Goal: Information Seeking & Learning: Find specific fact

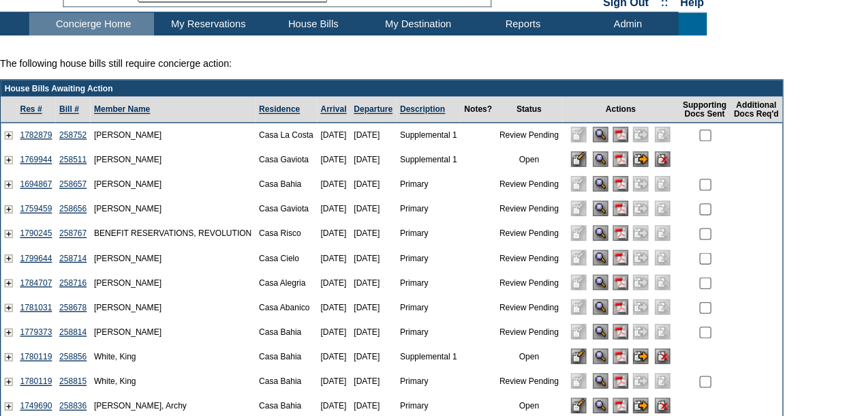
drag, startPoint x: 131, startPoint y: 107, endPoint x: 77, endPoint y: 104, distance: 54.0
click at [77, 158] on td "[PERSON_NAME]" at bounding box center [128, 167] width 123 height 18
copy td "[PERSON_NAME]"
drag, startPoint x: 44, startPoint y: 106, endPoint x: 16, endPoint y: 107, distance: 28.7
click at [16, 158] on td "1782879" at bounding box center [26, 167] width 29 height 18
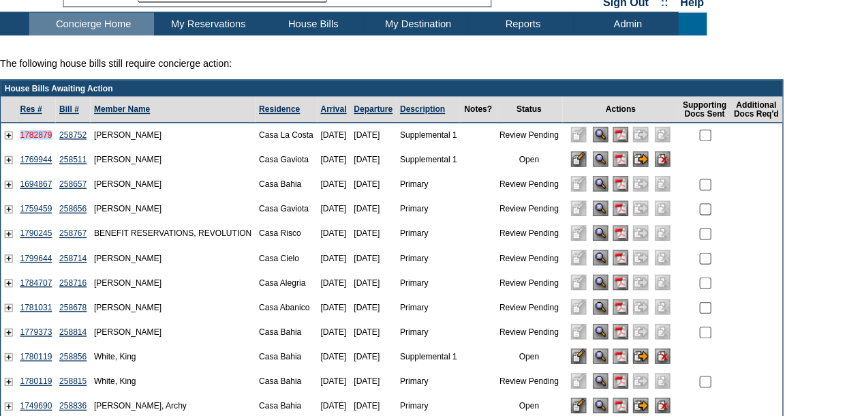
copy link "1782879"
drag, startPoint x: 72, startPoint y: 106, endPoint x: 48, endPoint y: 106, distance: 24.6
click at [48, 158] on td "258752" at bounding box center [55, 167] width 26 height 18
copy link "258752"
drag, startPoint x: 123, startPoint y: 141, endPoint x: 76, endPoint y: 141, distance: 46.4
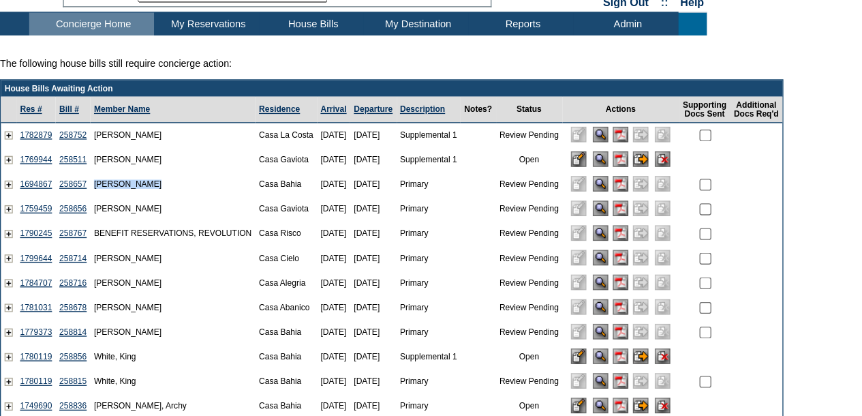
click at [76, 195] on td "[PERSON_NAME]" at bounding box center [128, 204] width 123 height 18
copy td "[PERSON_NAME]"
drag, startPoint x: 44, startPoint y: 140, endPoint x: 14, endPoint y: 145, distance: 30.3
click at [14, 195] on td "1694867" at bounding box center [26, 204] width 29 height 18
copy link "1694867"
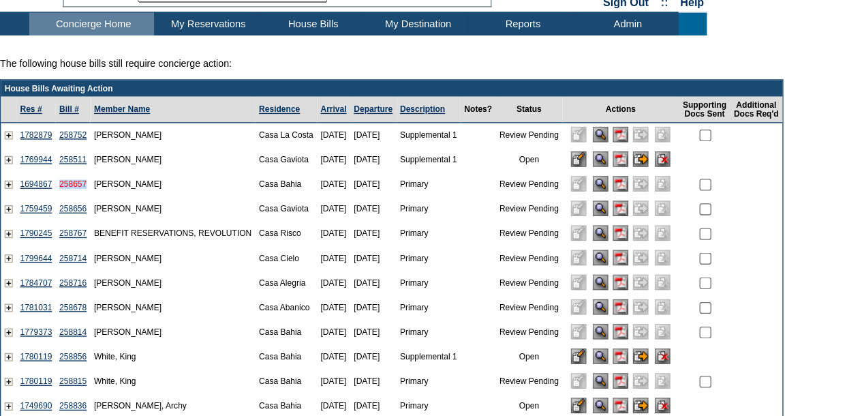
drag, startPoint x: 72, startPoint y: 142, endPoint x: 48, endPoint y: 145, distance: 24.7
click at [48, 195] on td "258657" at bounding box center [55, 204] width 26 height 18
copy link "258657"
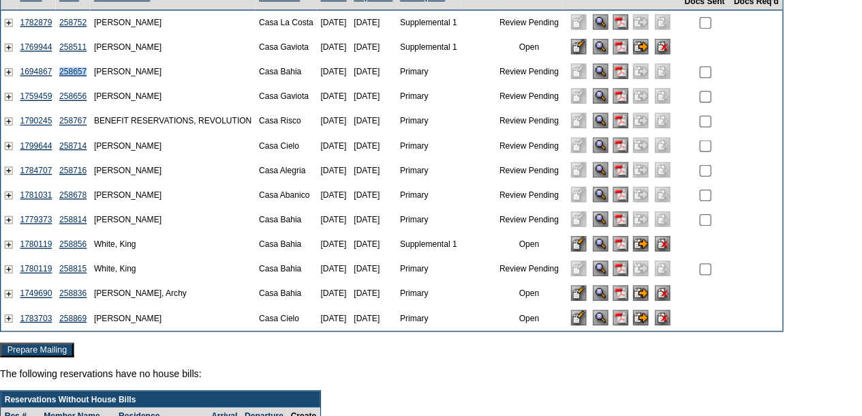
scroll to position [46, 0]
drag, startPoint x: 121, startPoint y: 72, endPoint x: 76, endPoint y: 74, distance: 45.0
click at [76, 168] on td "[PERSON_NAME]" at bounding box center [128, 177] width 123 height 18
copy td "[PERSON_NAME]"
drag, startPoint x: 44, startPoint y: 76, endPoint x: 14, endPoint y: 78, distance: 30.1
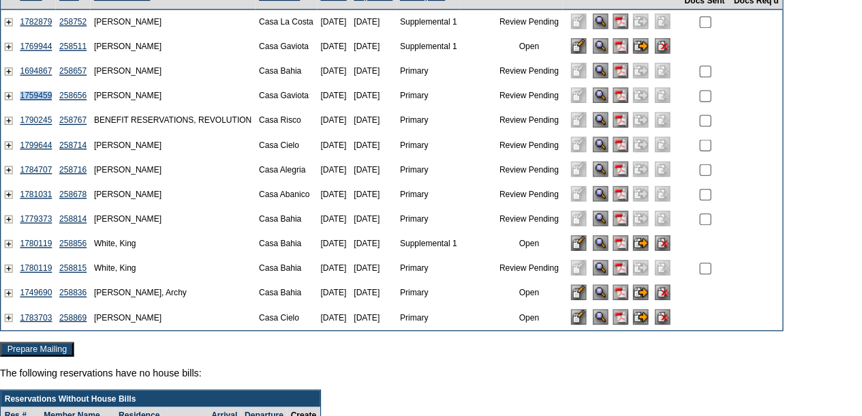
click at [14, 168] on td "1759459" at bounding box center [26, 177] width 29 height 18
copy link "1759459"
drag, startPoint x: 73, startPoint y: 77, endPoint x: 46, endPoint y: 78, distance: 27.3
click at [46, 168] on td "258656" at bounding box center [55, 177] width 26 height 18
copy link "258656"
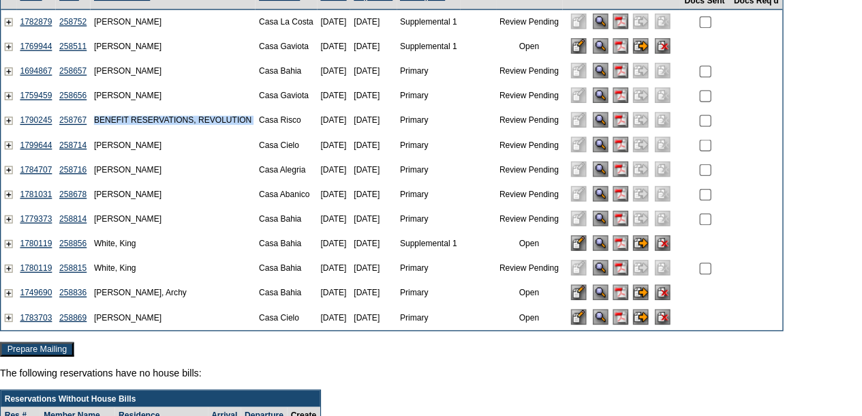
drag, startPoint x: 202, startPoint y: 93, endPoint x: 76, endPoint y: 91, distance: 125.5
click at [76, 186] on tr "1790245 258767 BENEFIT RESERVATIONS, REVOLUTION [GEOGRAPHIC_DATA] [DATE] [DATE]…" at bounding box center [293, 195] width 584 height 18
copy tr "BENEFIT RESERVATIONS, REVOLUTION"
drag, startPoint x: 44, startPoint y: 95, endPoint x: 16, endPoint y: 96, distance: 28.6
click at [16, 186] on td "1790245" at bounding box center [26, 195] width 29 height 18
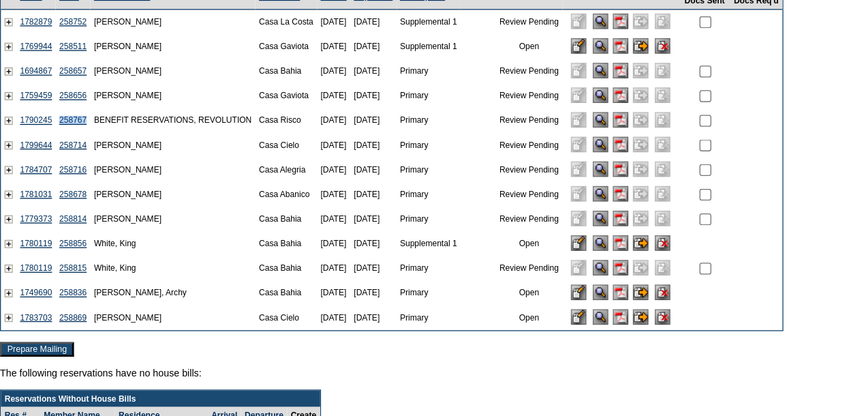
drag, startPoint x: 72, startPoint y: 96, endPoint x: 47, endPoint y: 97, distance: 25.2
click at [47, 186] on td "258767" at bounding box center [55, 195] width 26 height 18
drag, startPoint x: 121, startPoint y: 112, endPoint x: 75, endPoint y: 113, distance: 45.7
click at [75, 205] on td "[PERSON_NAME]" at bounding box center [128, 214] width 123 height 18
drag, startPoint x: 44, startPoint y: 111, endPoint x: 14, endPoint y: 115, distance: 30.9
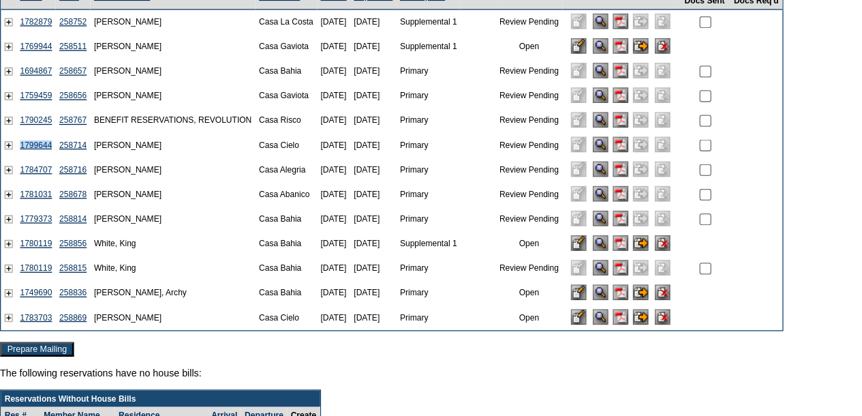
click at [14, 205] on td "1799644" at bounding box center [26, 214] width 29 height 18
drag, startPoint x: 72, startPoint y: 110, endPoint x: 46, endPoint y: 112, distance: 26.0
click at [46, 205] on td "258714" at bounding box center [55, 214] width 26 height 18
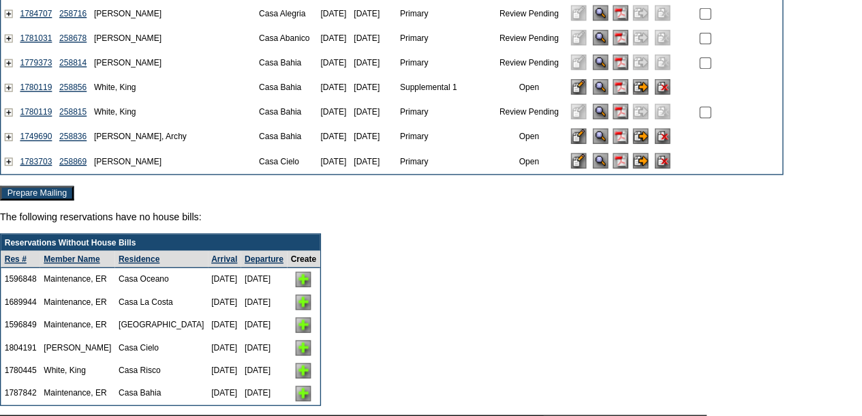
scroll to position [162, 0]
drag, startPoint x: 112, startPoint y: 16, endPoint x: 76, endPoint y: 16, distance: 36.8
click at [76, 106] on td "[PERSON_NAME]" at bounding box center [128, 115] width 123 height 18
drag, startPoint x: 44, startPoint y: 16, endPoint x: 15, endPoint y: 17, distance: 29.3
click at [15, 106] on td "1784707" at bounding box center [26, 115] width 29 height 18
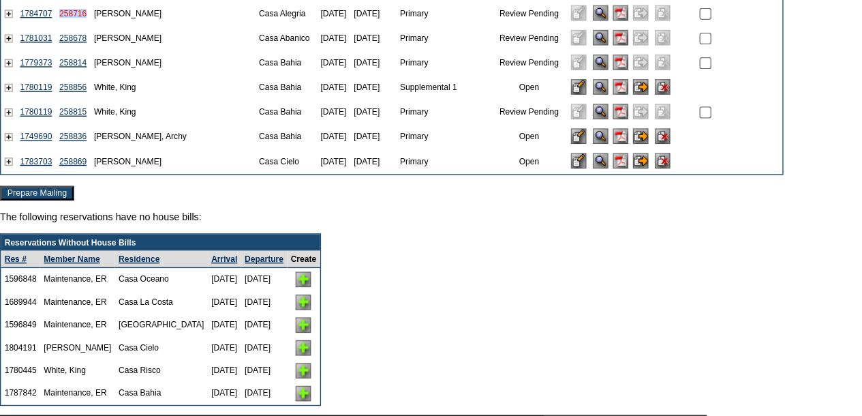
drag, startPoint x: 72, startPoint y: 14, endPoint x: 48, endPoint y: 16, distance: 23.9
click at [48, 106] on td "258716" at bounding box center [55, 115] width 26 height 18
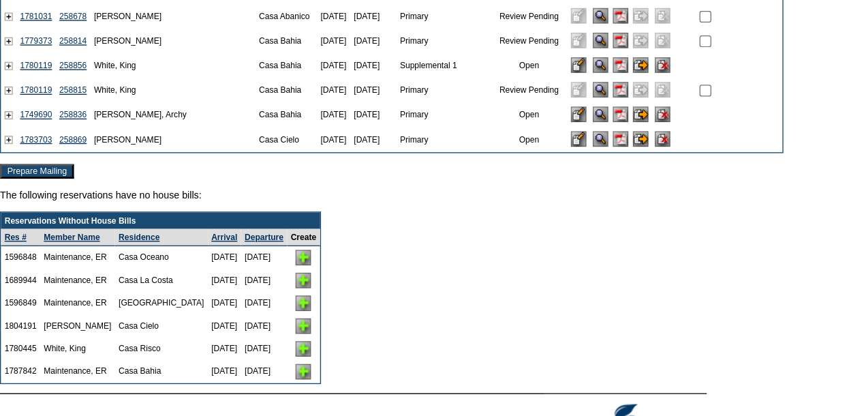
scroll to position [180, 0]
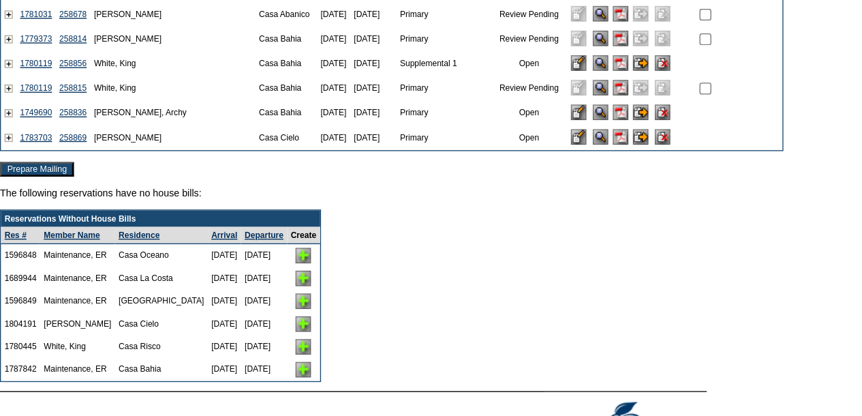
drag, startPoint x: 136, startPoint y: 15, endPoint x: 76, endPoint y: 12, distance: 60.8
click at [76, 107] on td "[PERSON_NAME]" at bounding box center [128, 116] width 123 height 18
drag, startPoint x: 44, startPoint y: 16, endPoint x: 16, endPoint y: 18, distance: 28.0
click at [16, 107] on td "1781031" at bounding box center [26, 116] width 29 height 18
drag, startPoint x: 72, startPoint y: 12, endPoint x: 48, endPoint y: 19, distance: 25.5
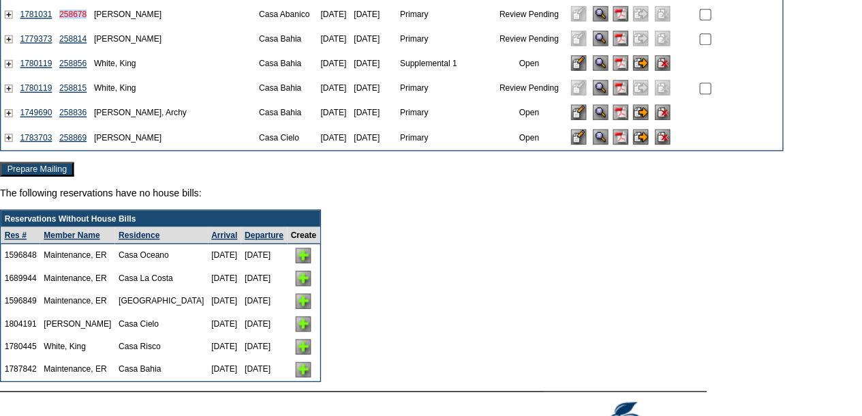
click at [48, 107] on td "258678" at bounding box center [55, 116] width 26 height 18
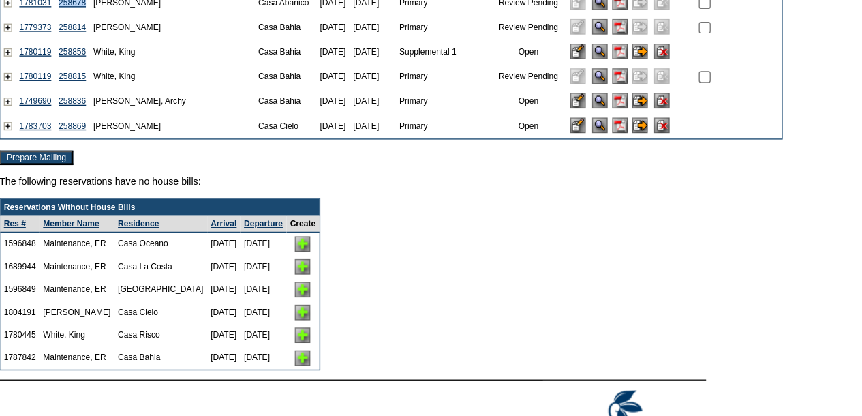
scroll to position [190, 0]
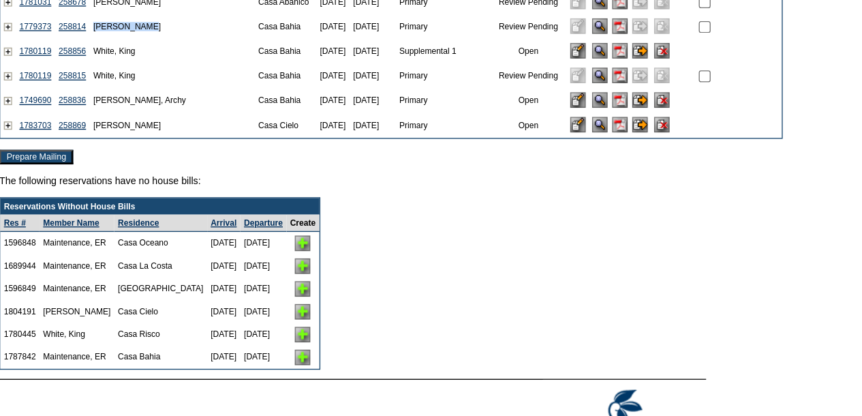
drag, startPoint x: 118, startPoint y: 22, endPoint x: 74, endPoint y: 25, distance: 43.7
click at [74, 116] on td "[PERSON_NAME]" at bounding box center [128, 125] width 123 height 18
drag, startPoint x: 43, startPoint y: 26, endPoint x: 13, endPoint y: 26, distance: 30.0
click at [13, 116] on td "1779373" at bounding box center [26, 125] width 29 height 18
drag, startPoint x: 74, startPoint y: 28, endPoint x: 45, endPoint y: 27, distance: 29.3
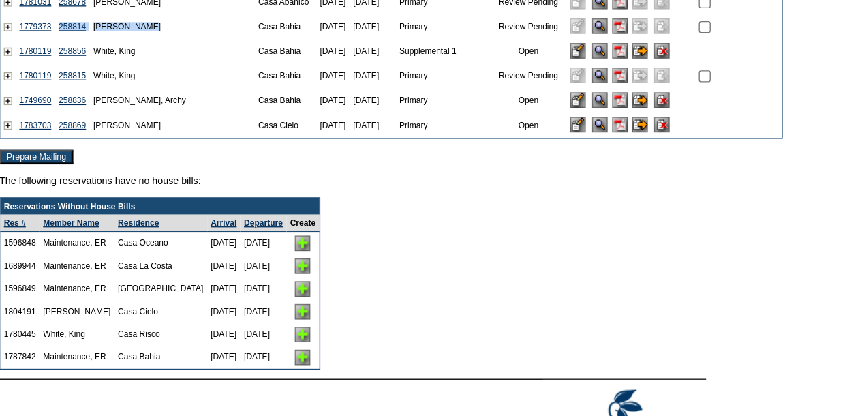
click at [45, 116] on tr "1779373 258814 [PERSON_NAME][GEOGRAPHIC_DATA] [DATE] [DATE] Primary Review Pend…" at bounding box center [293, 125] width 584 height 18
click at [149, 153] on td "White, King" at bounding box center [128, 162] width 123 height 18
click at [67, 116] on td "258814" at bounding box center [55, 125] width 26 height 18
drag, startPoint x: 72, startPoint y: 22, endPoint x: 46, endPoint y: 22, distance: 25.2
click at [46, 116] on td "258814" at bounding box center [55, 125] width 26 height 18
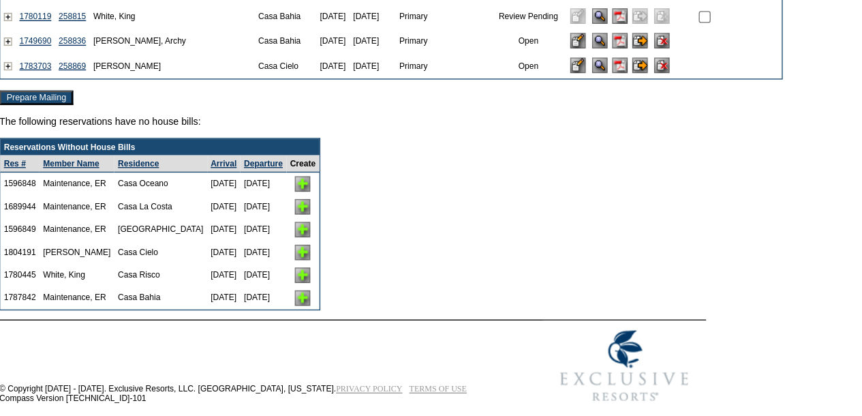
scroll to position [235, 0]
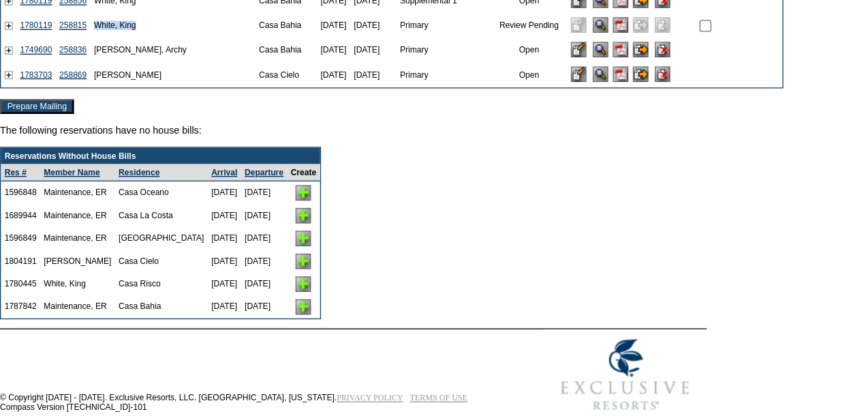
drag, startPoint x: 116, startPoint y: 24, endPoint x: 76, endPoint y: 22, distance: 39.6
click at [76, 108] on td "White, King" at bounding box center [128, 117] width 123 height 18
drag, startPoint x: 44, startPoint y: 25, endPoint x: 14, endPoint y: 26, distance: 30.0
click at [14, 108] on td "1780119" at bounding box center [26, 117] width 29 height 18
drag, startPoint x: 74, startPoint y: 22, endPoint x: 47, endPoint y: 22, distance: 27.3
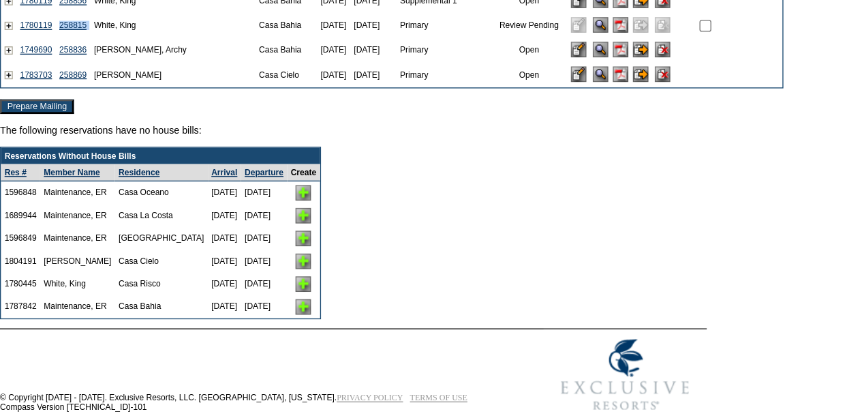
click at [47, 108] on tr "1780119 258815 White, [GEOGRAPHIC_DATA] [DATE] [DATE] Primary Review Pending" at bounding box center [293, 117] width 584 height 18
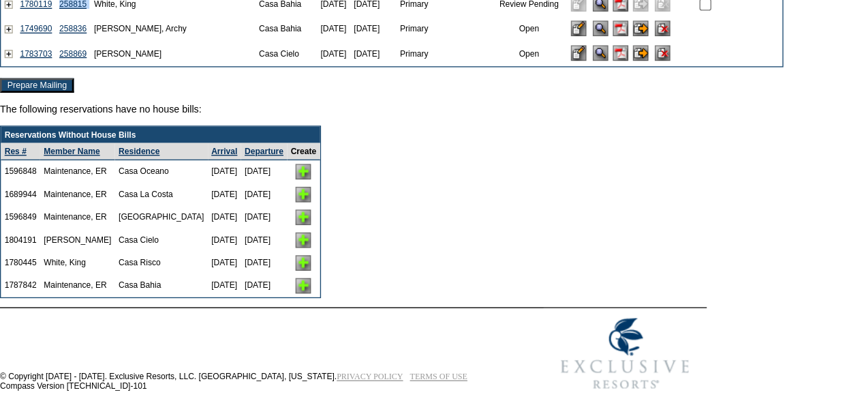
scroll to position [243, 0]
